Goal: Check status: Check status

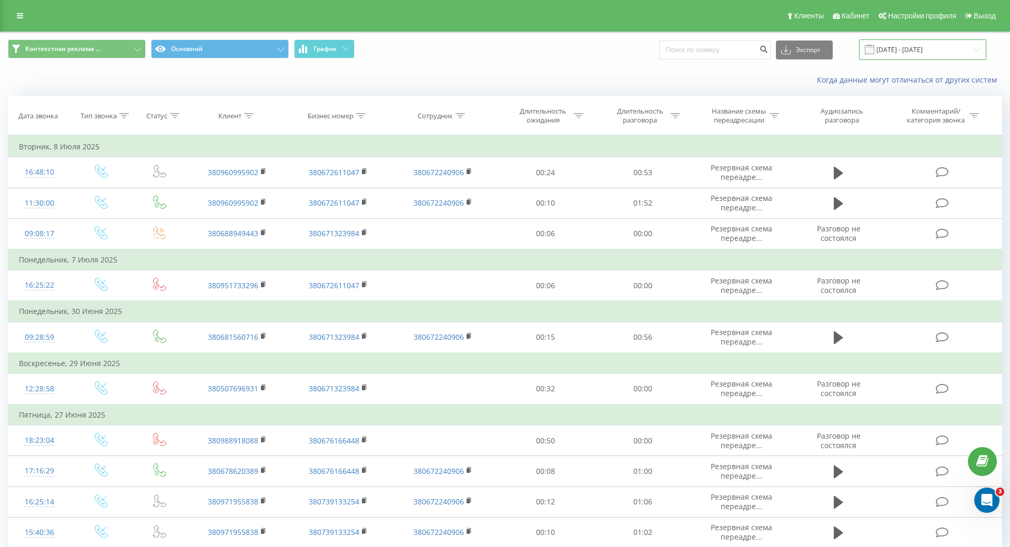
click at [957, 56] on input "[DATE] - [DATE]" at bounding box center [922, 49] width 127 height 21
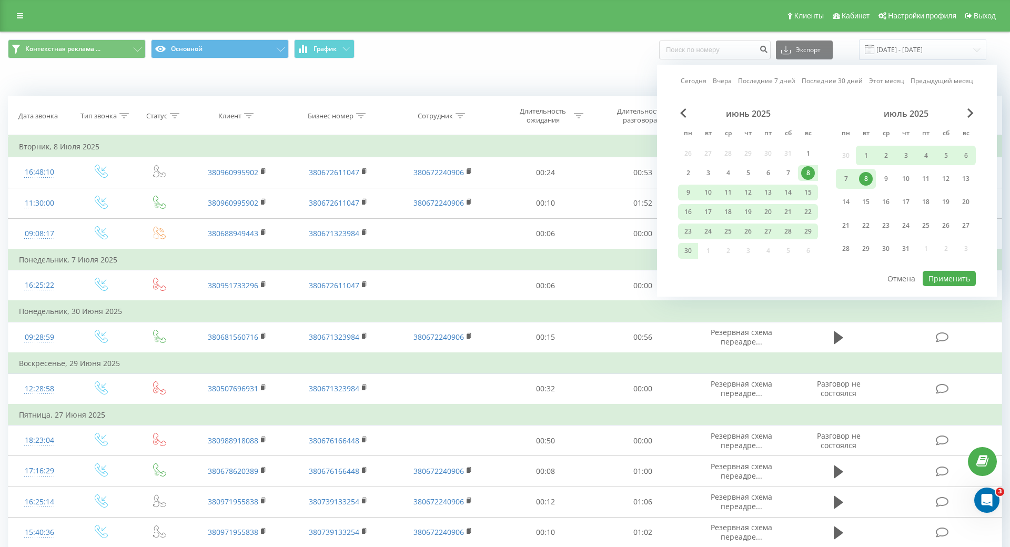
click at [968, 112] on div "Сегодня Вчера Последние 7 дней Последние 30 дней Этот месяц Предыдущий месяц ию…" at bounding box center [827, 181] width 340 height 232
click at [967, 111] on span "Next Month" at bounding box center [970, 112] width 6 height 9
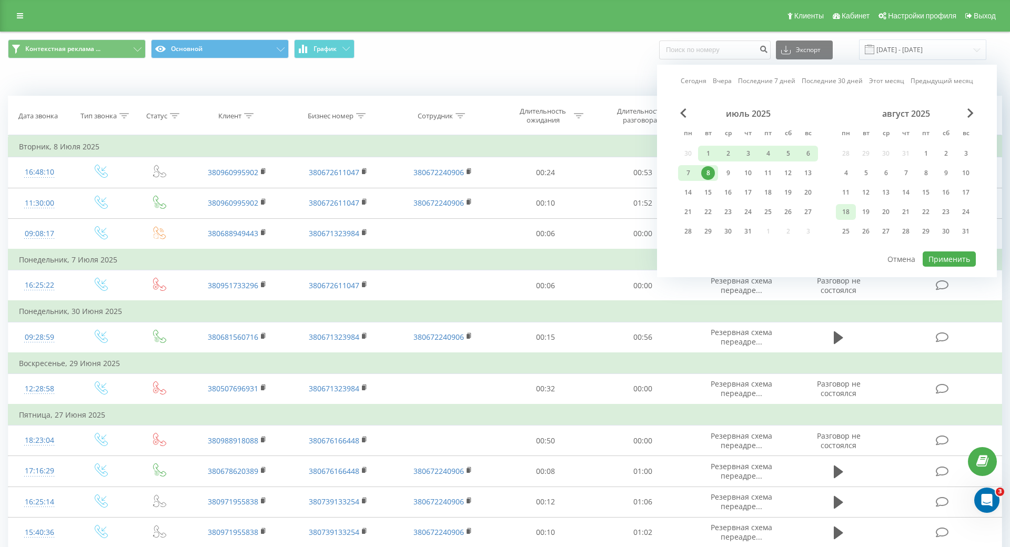
click at [845, 210] on div "18" at bounding box center [846, 212] width 20 height 16
click at [860, 211] on div "19" at bounding box center [866, 212] width 14 height 14
click at [952, 263] on button "Применить" at bounding box center [948, 258] width 53 height 15
type input "18.08.2025 - 19.08.2025"
